Goal: Navigation & Orientation: Find specific page/section

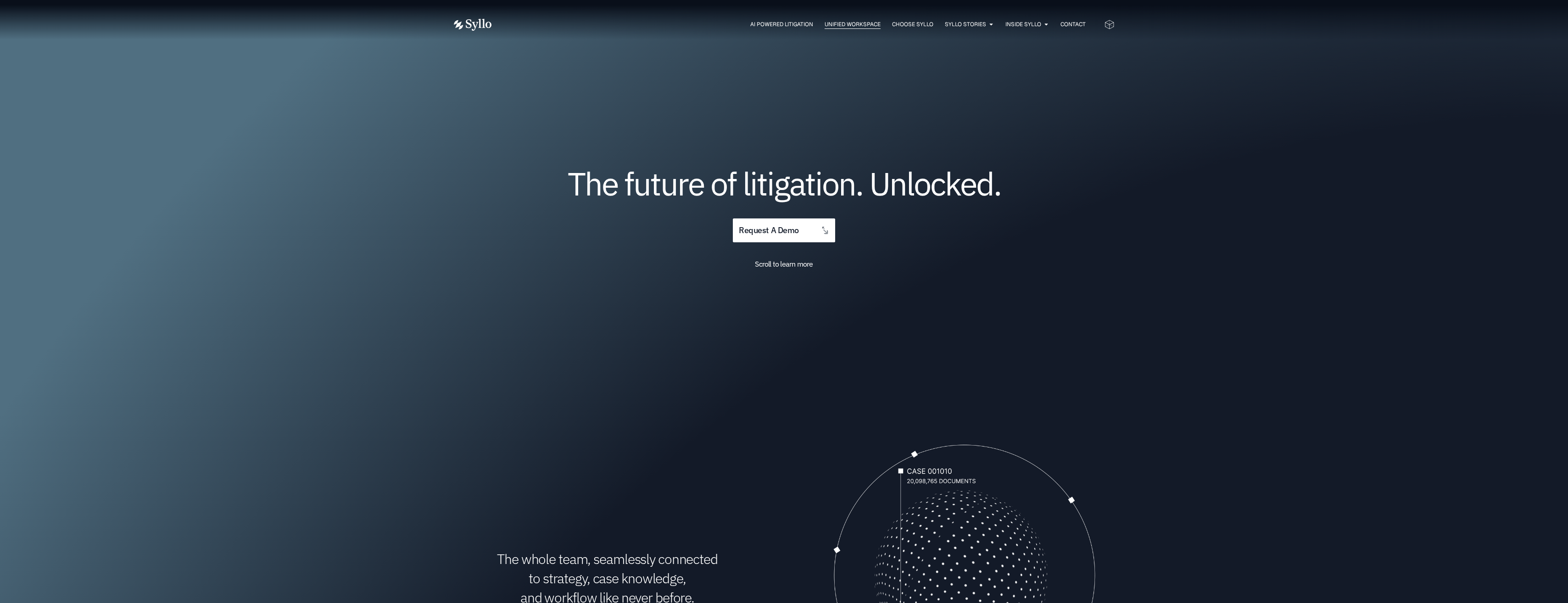
click at [840, 24] on span "Unified Workspace" at bounding box center [853, 24] width 56 height 8
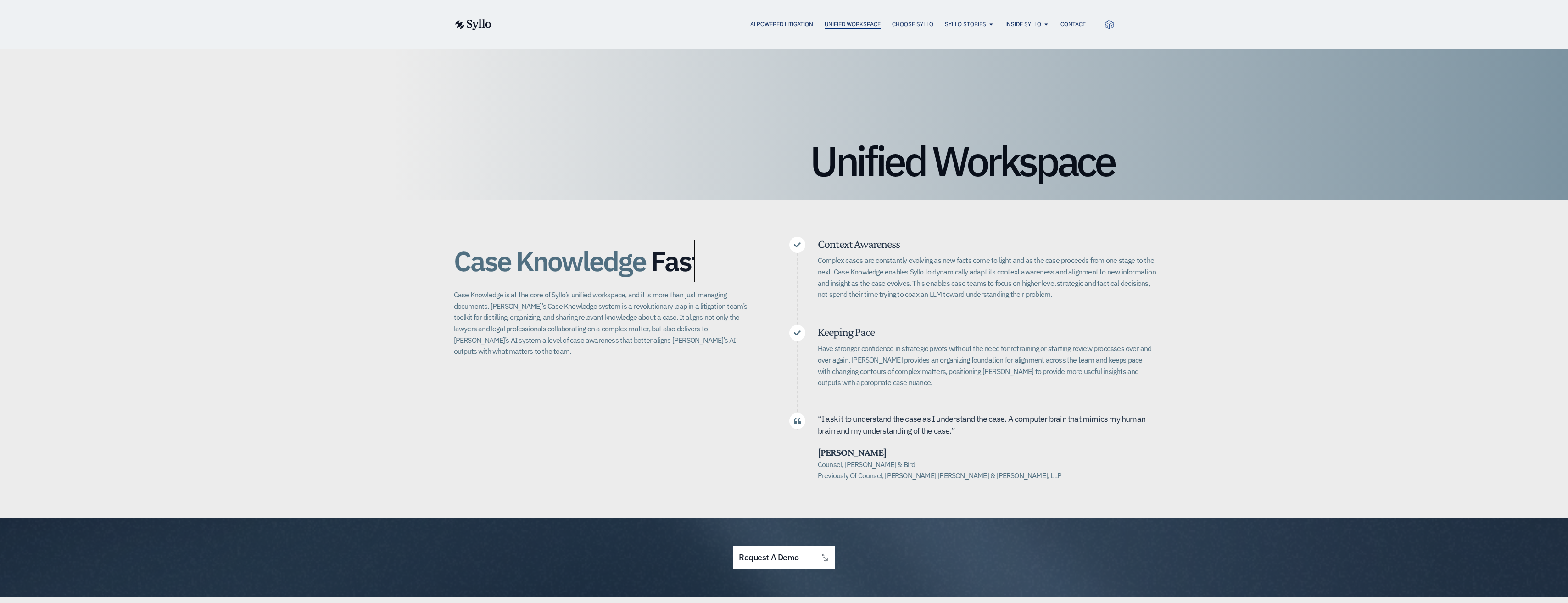
click at [861, 25] on span "Unified Workspace" at bounding box center [853, 24] width 56 height 8
click at [787, 15] on div "AI Powered Litigation Unified Workspace Choose Syllo Syllo Stories Close Syllo …" at bounding box center [784, 24] width 661 height 49
click at [784, 21] on span "AI Powered Litigation" at bounding box center [782, 24] width 63 height 8
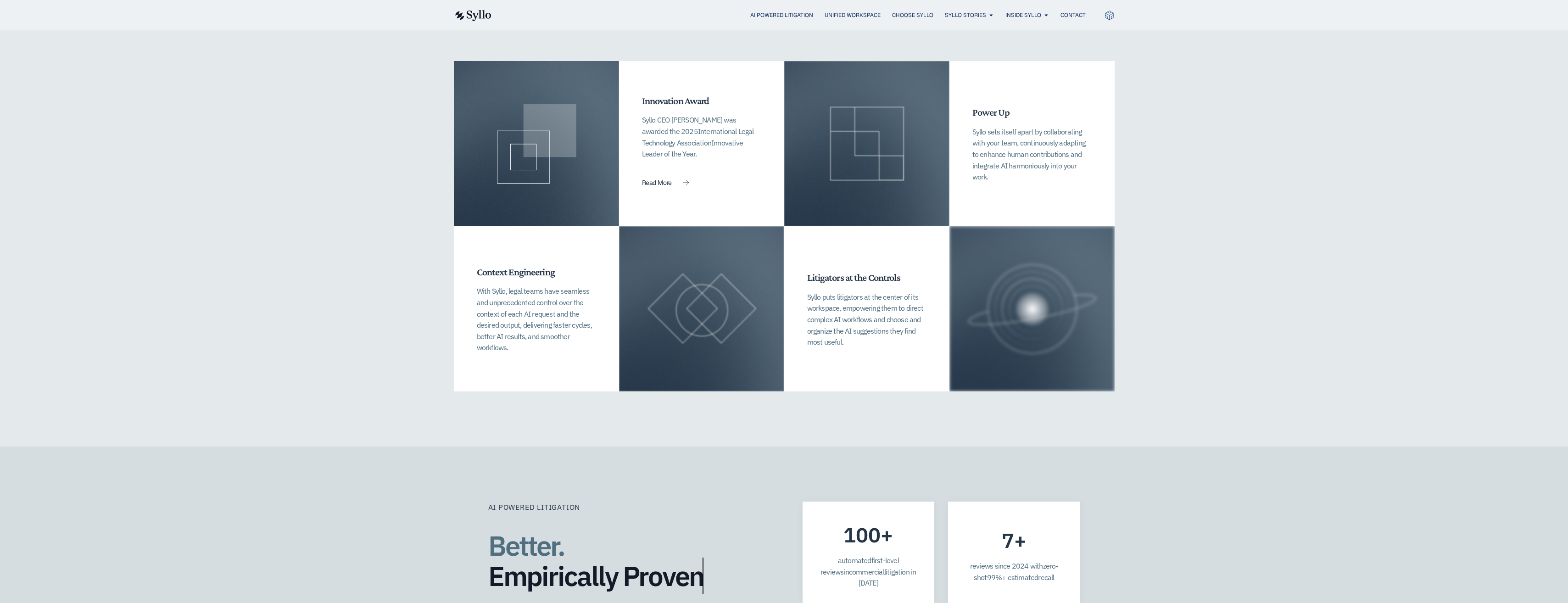
scroll to position [2110, 0]
